Goal: Task Accomplishment & Management: Complete application form

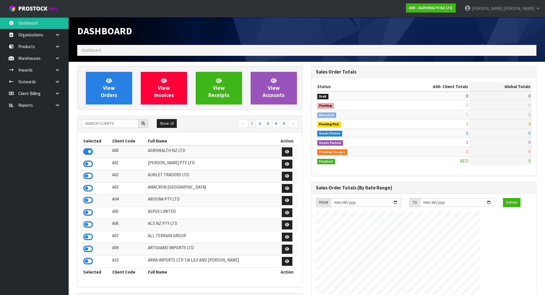
scroll to position [433, 234]
click at [133, 122] on input "text" at bounding box center [110, 123] width 57 height 9
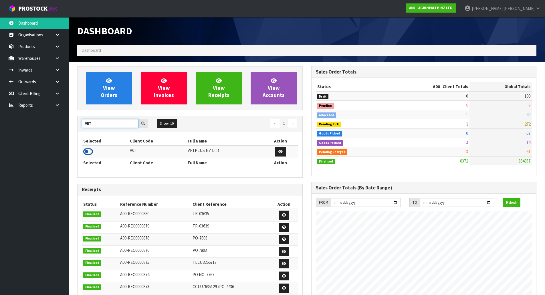
type input "VET"
click at [84, 153] on icon at bounding box center [88, 151] width 10 height 9
click at [92, 151] on icon at bounding box center [88, 151] width 10 height 9
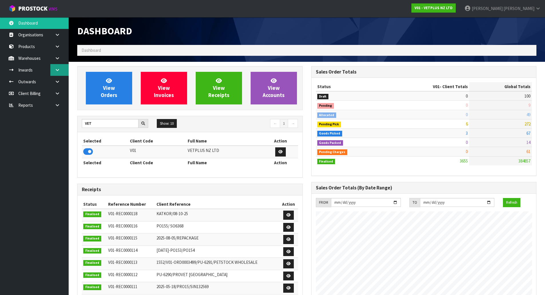
click at [58, 71] on icon at bounding box center [57, 70] width 5 height 4
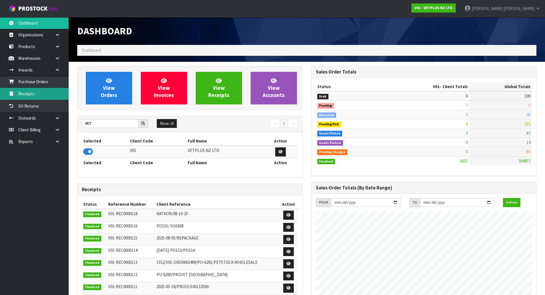
click at [41, 95] on link "Receipts" at bounding box center [34, 94] width 69 height 12
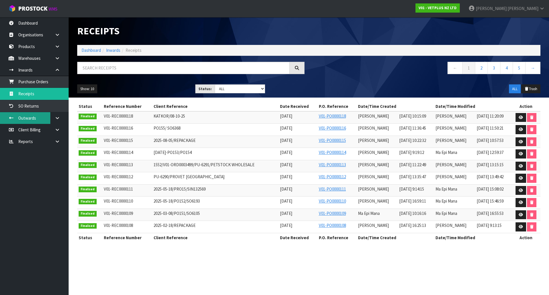
click at [32, 121] on link "Outwards" at bounding box center [34, 118] width 69 height 12
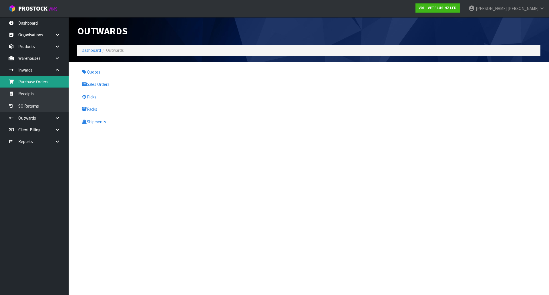
click at [56, 81] on link "Purchase Orders" at bounding box center [34, 82] width 69 height 12
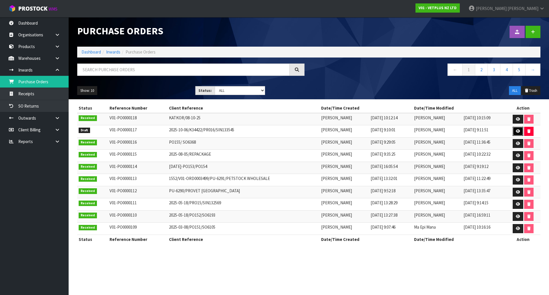
click at [445, 133] on link at bounding box center [518, 131] width 11 height 9
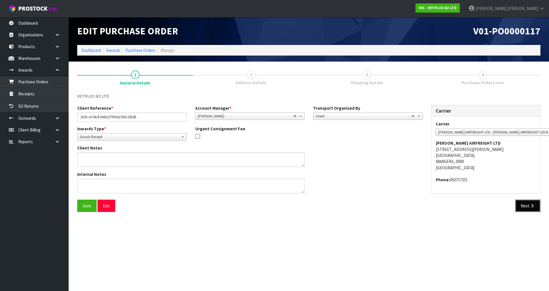
click at [445, 206] on button "Next" at bounding box center [528, 205] width 25 height 12
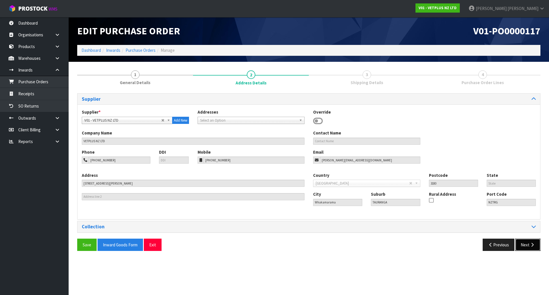
click at [445, 250] on button "Next" at bounding box center [528, 245] width 25 height 12
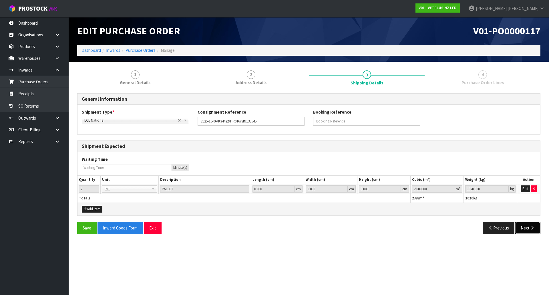
click at [445, 231] on button "Next" at bounding box center [528, 228] width 25 height 12
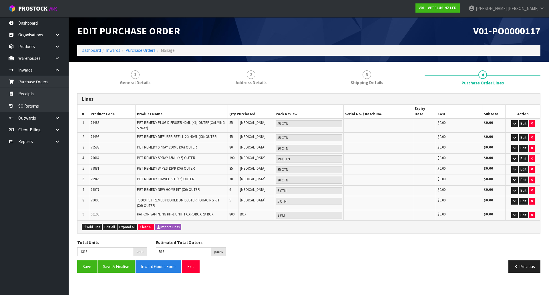
click at [94, 120] on span "79489" at bounding box center [95, 122] width 9 height 5
copy span "79489"
click at [37, 57] on link "Warehouses" at bounding box center [34, 58] width 69 height 12
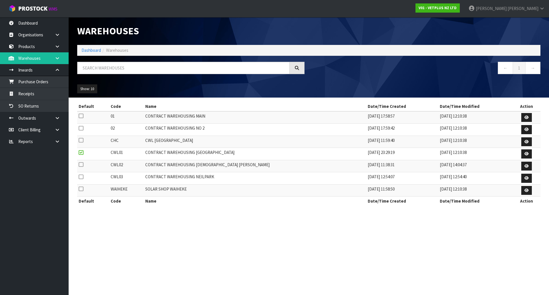
click at [52, 61] on link at bounding box center [59, 58] width 18 height 12
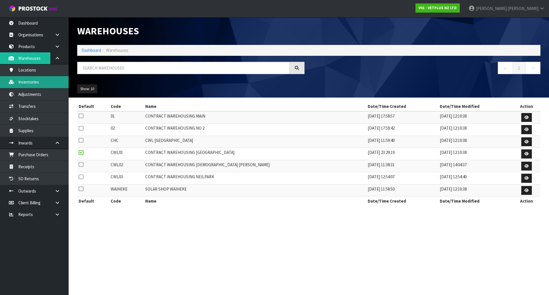
click at [38, 86] on link "Inventories" at bounding box center [34, 82] width 69 height 12
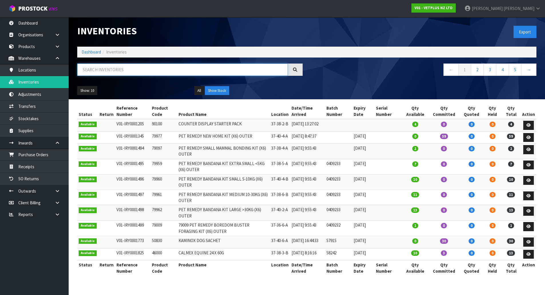
click at [120, 68] on input "text" at bounding box center [182, 70] width 211 height 12
click at [20, 44] on link "Products" at bounding box center [34, 47] width 69 height 12
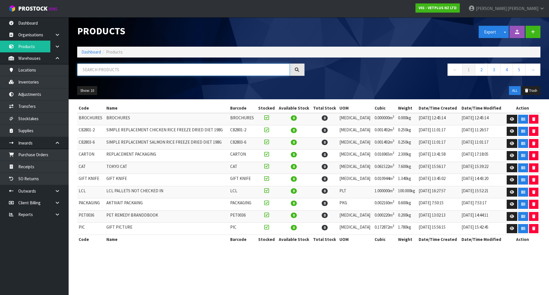
click at [101, 73] on input "text" at bounding box center [183, 70] width 213 height 12
paste input "79489"
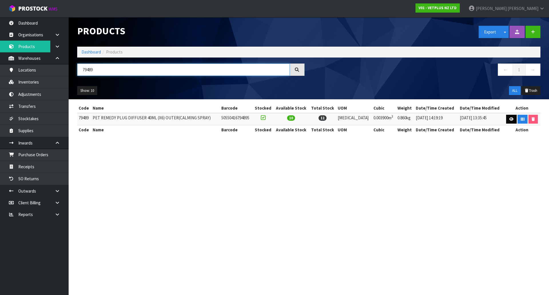
type input "79489"
click at [445, 118] on link at bounding box center [511, 119] width 11 height 9
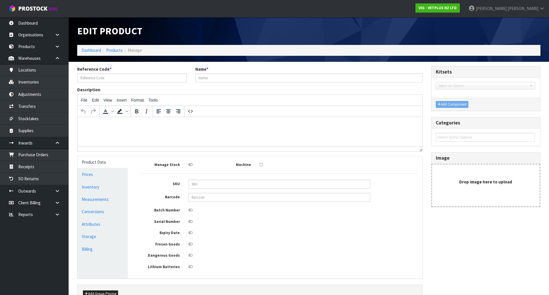
type input "79489"
type input "PET REMEDY PLUG DIFFUSER 40ML (X6) OUTER(CALMING SPRAY)"
type input "50550416794895"
type input "12"
type input "25"
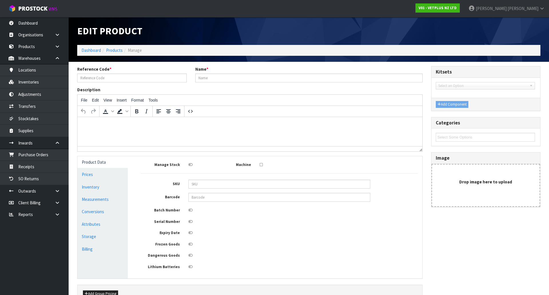
type input "13"
type input "0.0039"
type input "0.86"
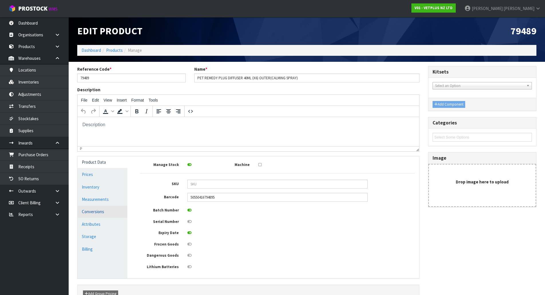
click at [118, 209] on link "Conversions" at bounding box center [103, 212] width 50 height 12
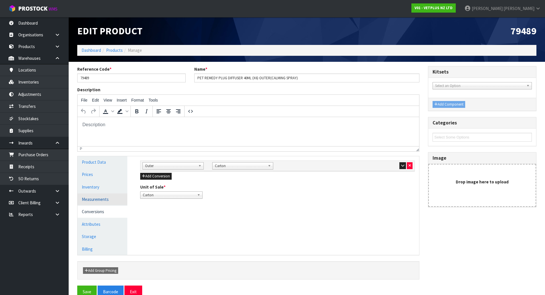
click at [114, 200] on link "Measurements" at bounding box center [103, 199] width 50 height 12
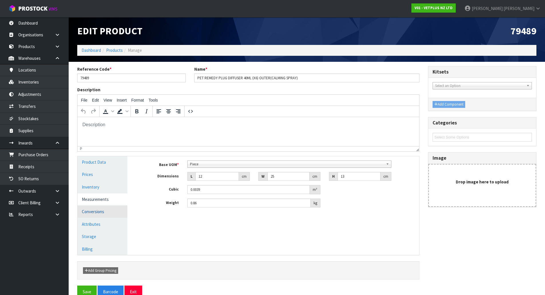
click at [113, 211] on link "Conversions" at bounding box center [103, 212] width 50 height 12
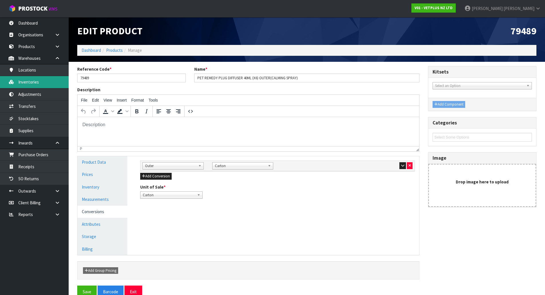
click at [33, 85] on link "Inventories" at bounding box center [34, 82] width 69 height 12
